Goal: Information Seeking & Learning: Learn about a topic

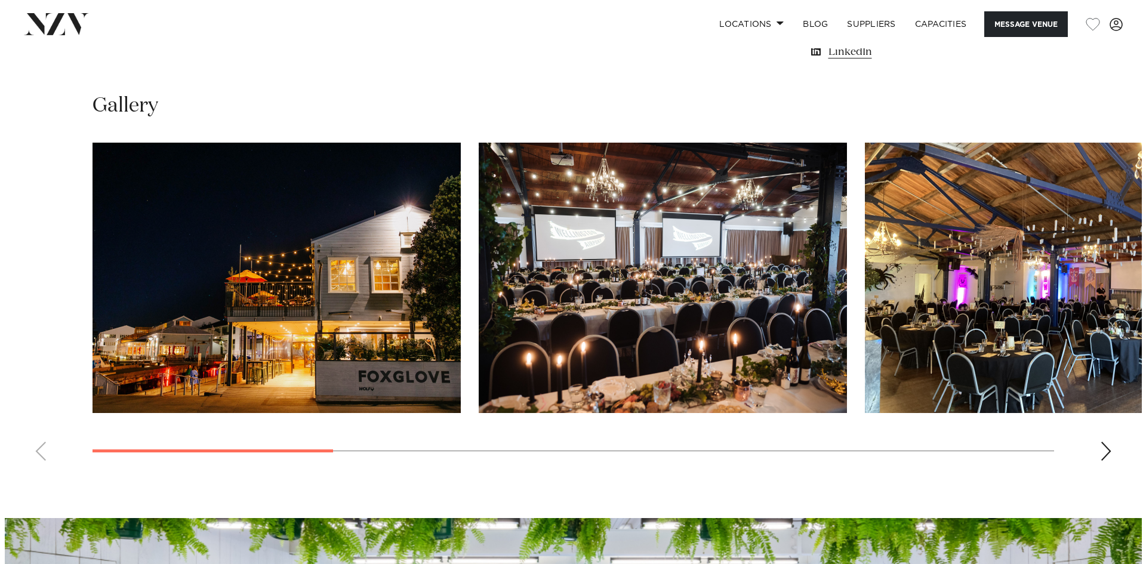
scroll to position [1109, 0]
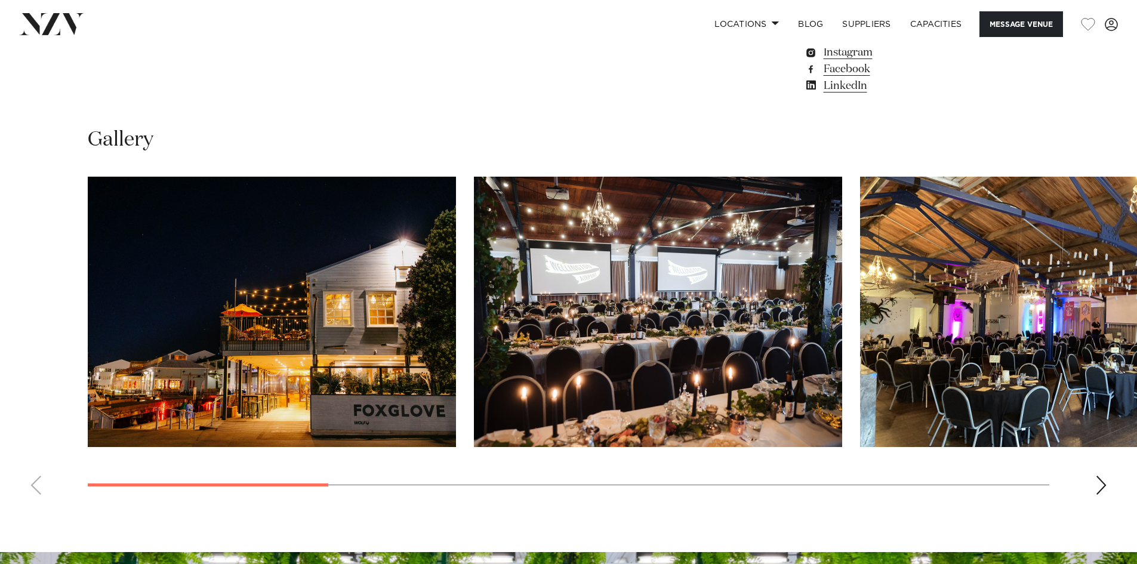
click at [1100, 486] on div "Next slide" at bounding box center [1101, 485] width 12 height 19
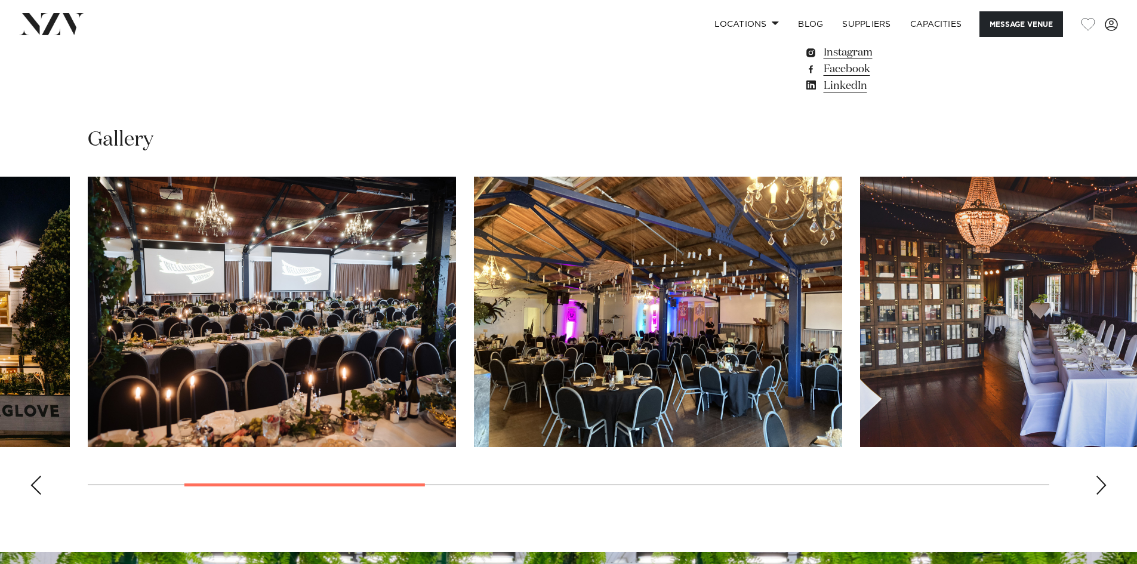
click at [1100, 486] on div "Next slide" at bounding box center [1101, 485] width 12 height 19
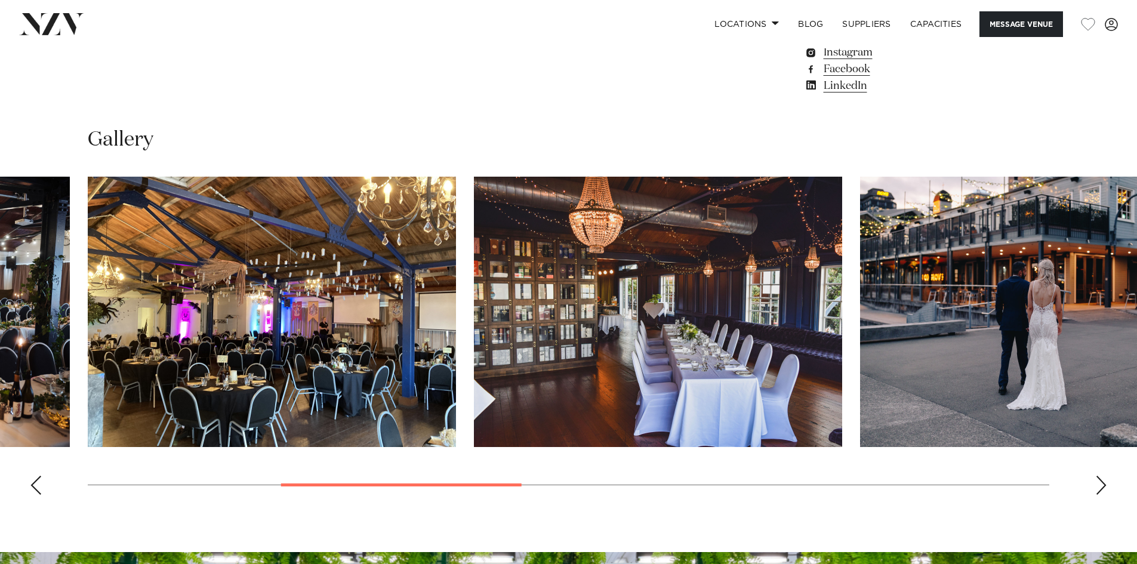
click at [628, 347] on img "4 / 10" at bounding box center [658, 312] width 368 height 270
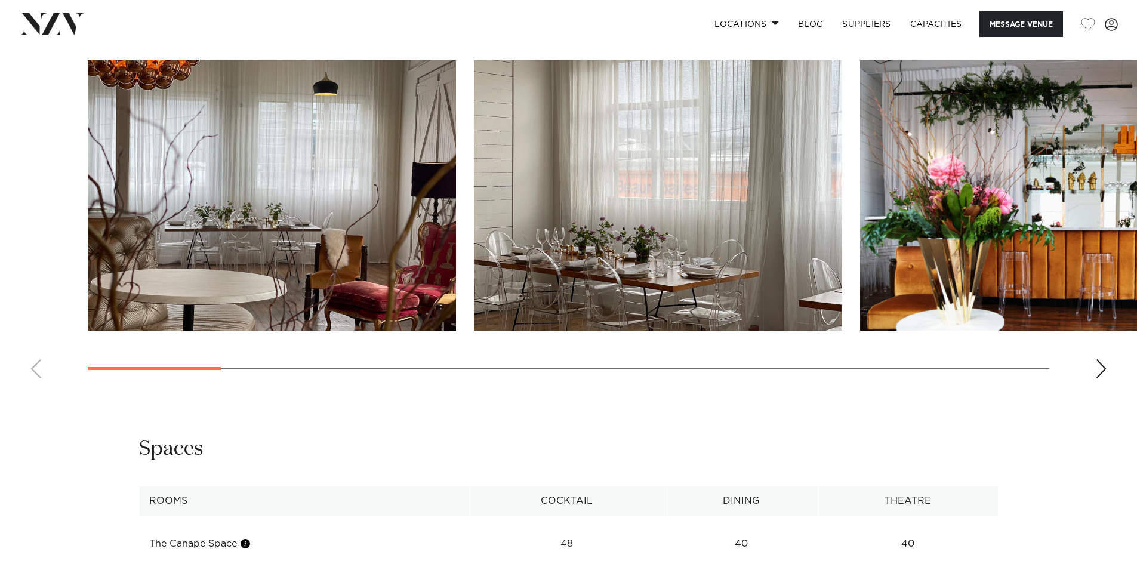
scroll to position [1253, 0]
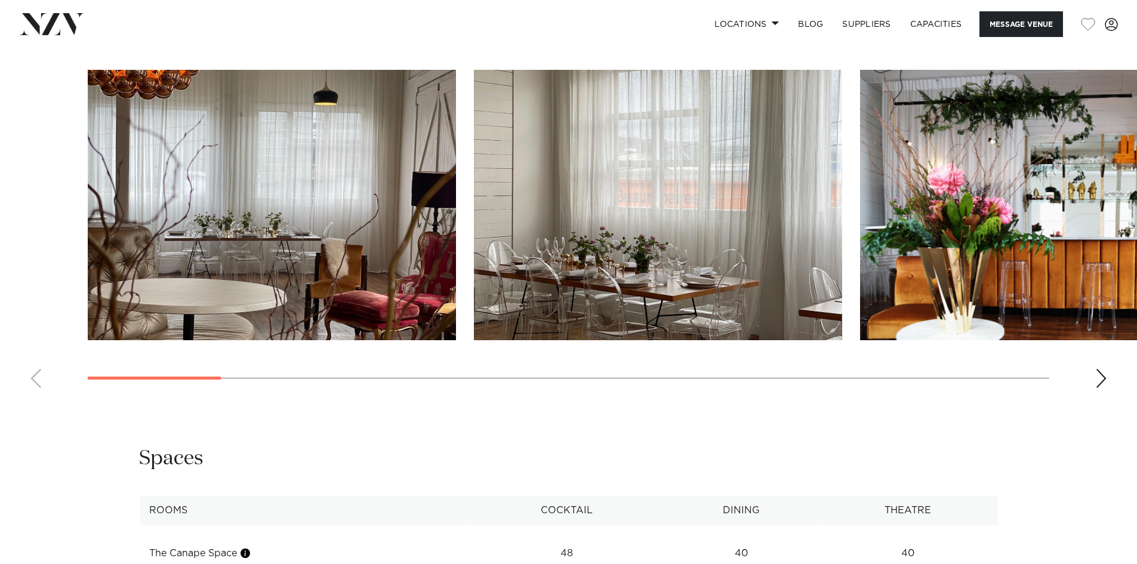
click at [1099, 378] on div "Next slide" at bounding box center [1101, 378] width 12 height 19
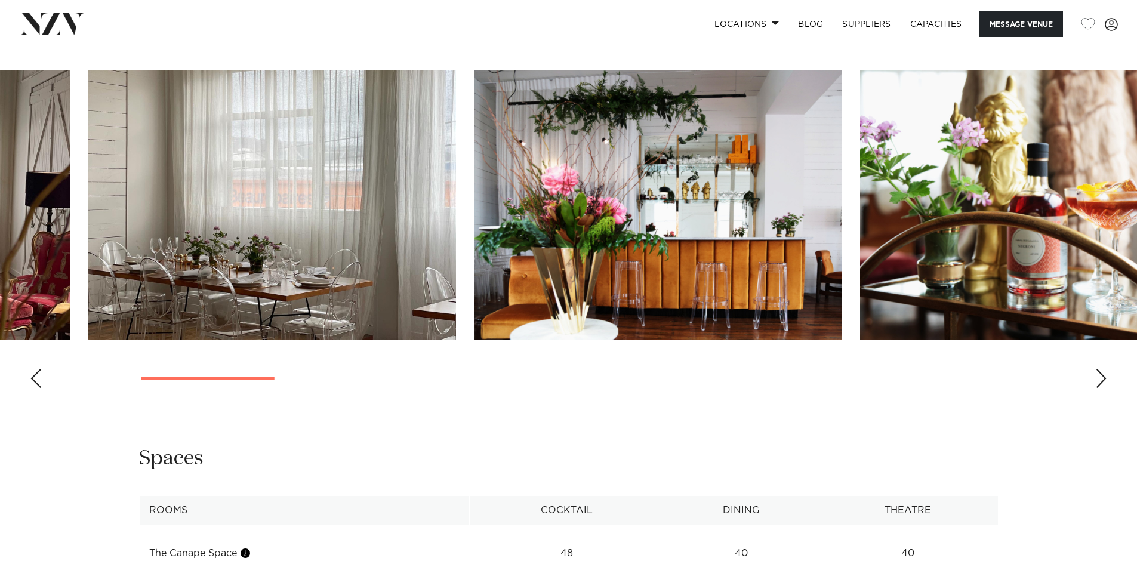
click at [1099, 378] on div "Next slide" at bounding box center [1101, 378] width 12 height 19
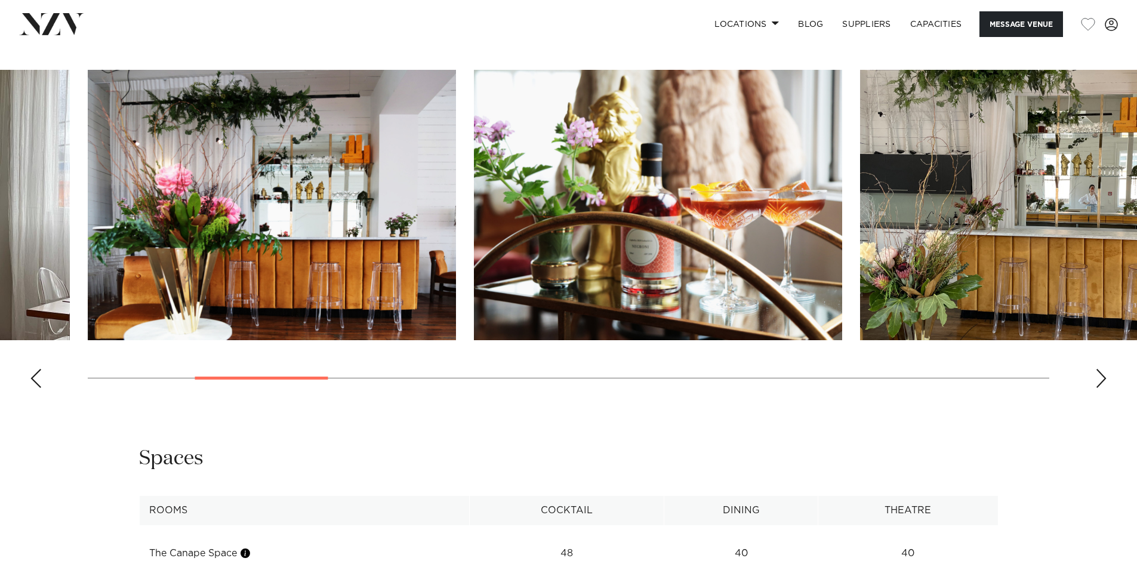
click at [1099, 377] on div "Next slide" at bounding box center [1101, 378] width 12 height 19
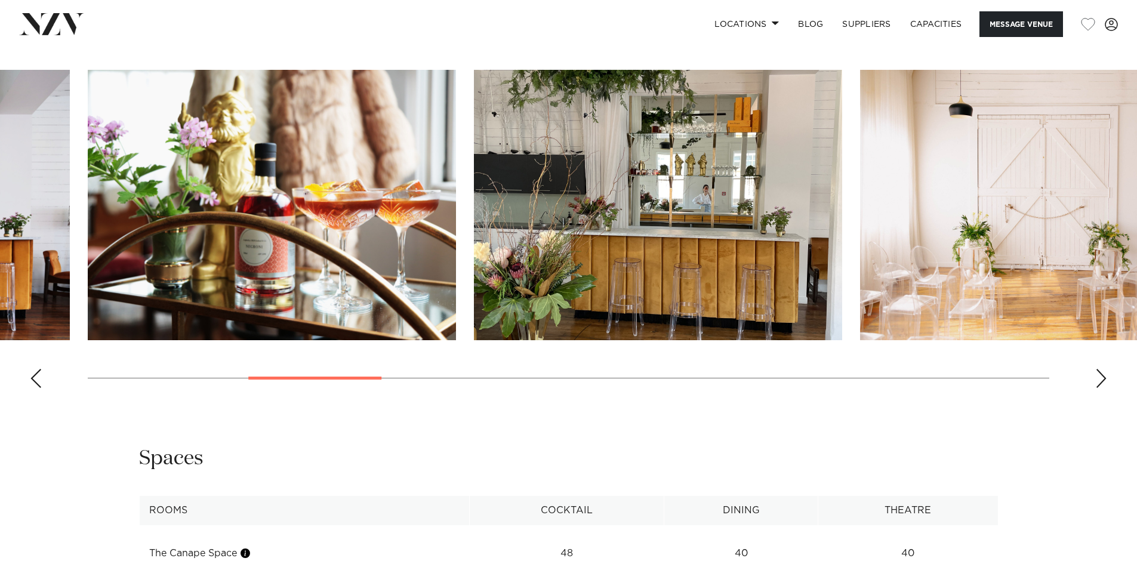
click at [1099, 377] on div "Next slide" at bounding box center [1101, 378] width 12 height 19
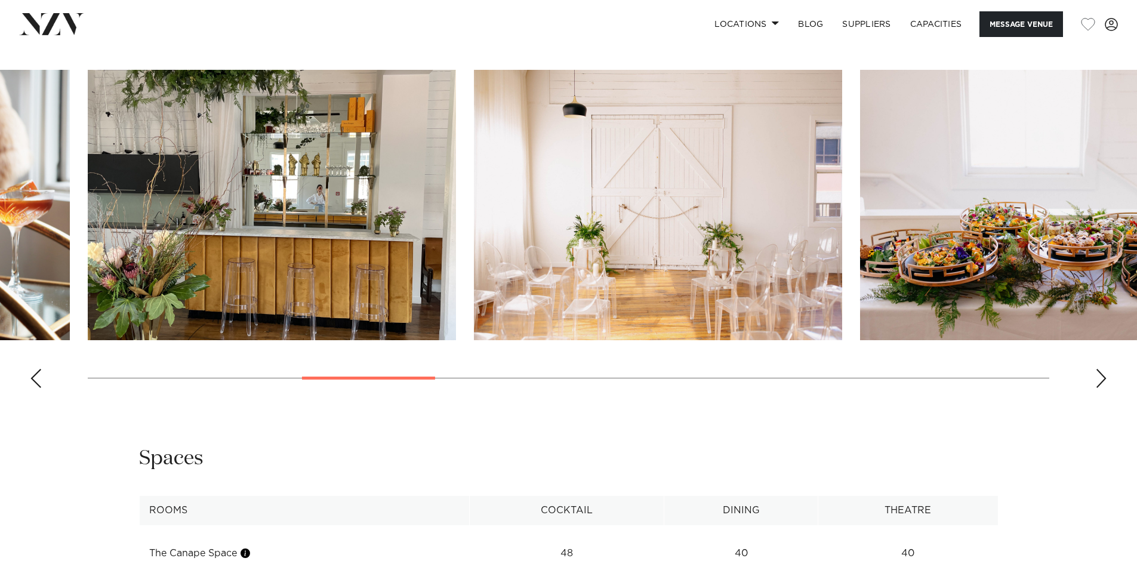
click at [1099, 377] on div "Next slide" at bounding box center [1101, 378] width 12 height 19
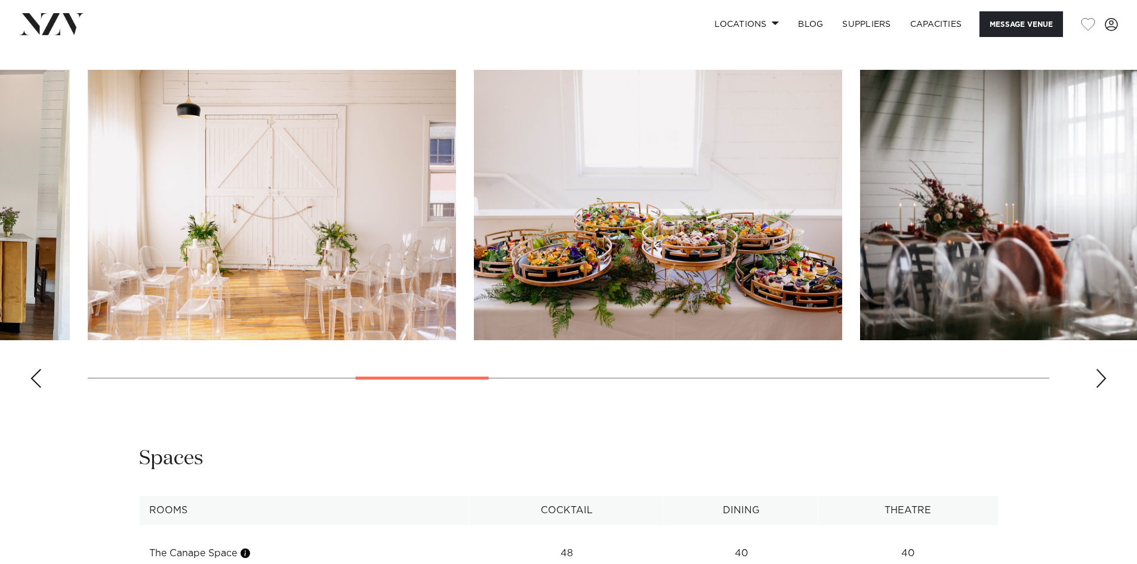
click at [1099, 377] on div "Next slide" at bounding box center [1101, 378] width 12 height 19
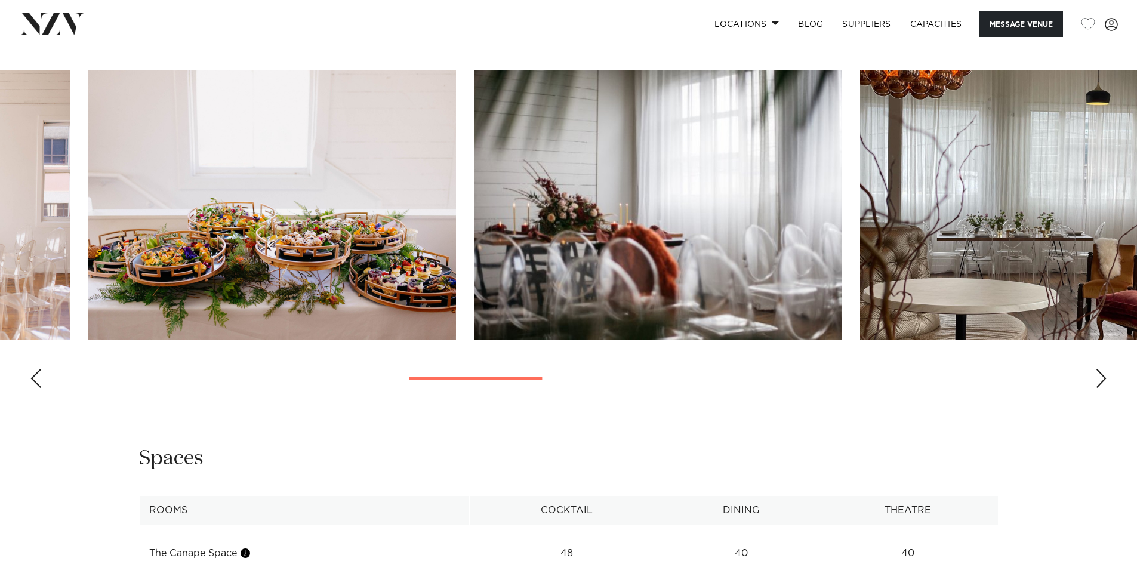
click at [1099, 377] on div "Next slide" at bounding box center [1101, 378] width 12 height 19
